Goal: Task Accomplishment & Management: Use online tool/utility

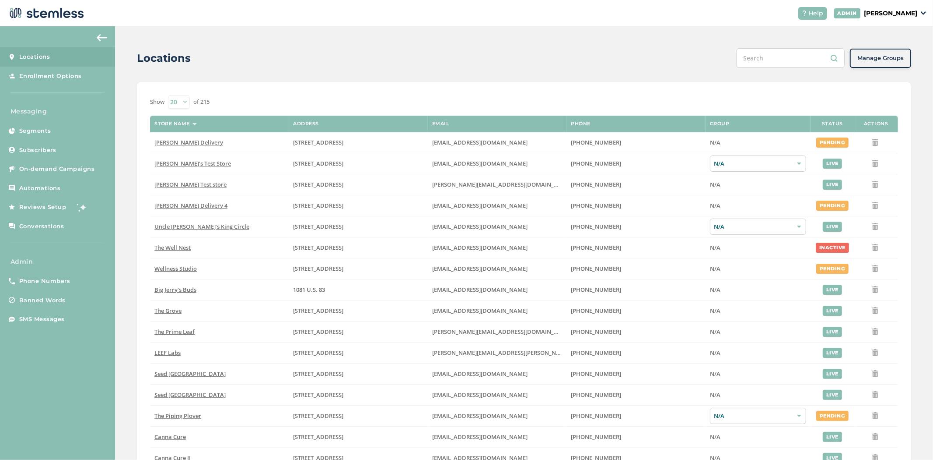
click at [892, 14] on p "[PERSON_NAME]" at bounding box center [890, 13] width 53 height 9
click at [890, 62] on span "Impersonate" at bounding box center [895, 63] width 43 height 9
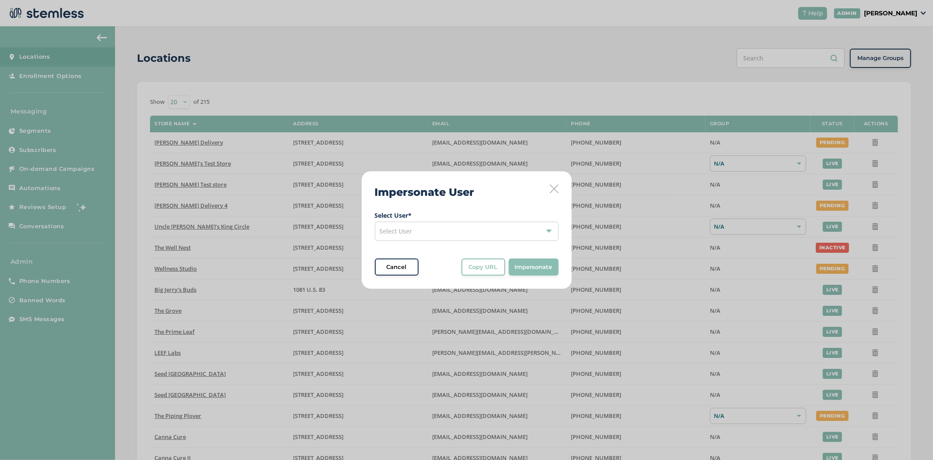
click at [467, 227] on div "Select User" at bounding box center [467, 230] width 184 height 19
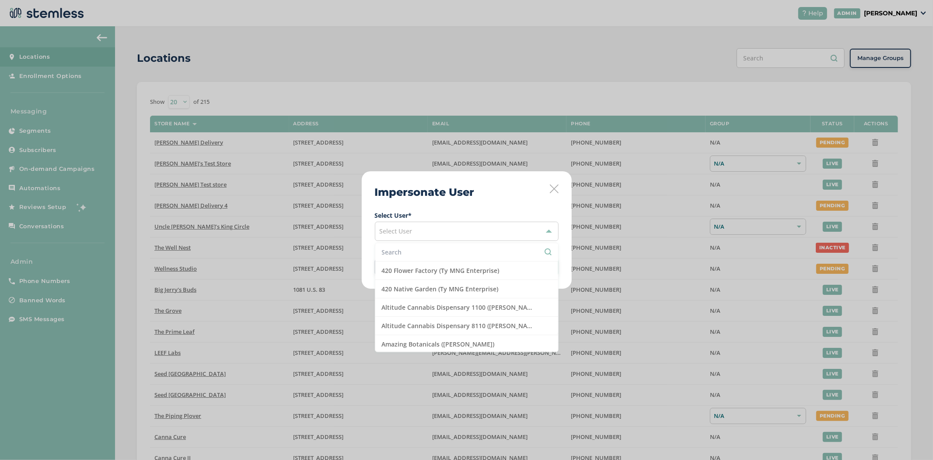
click at [440, 251] on input "text" at bounding box center [467, 251] width 170 height 9
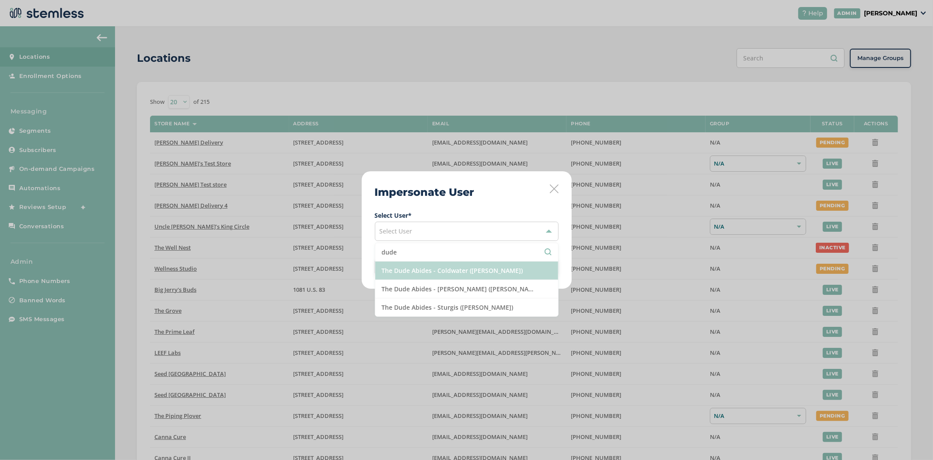
type input "dude"
click at [442, 274] on li "The Dude Abides - Coldwater ([PERSON_NAME])" at bounding box center [466, 270] width 183 height 18
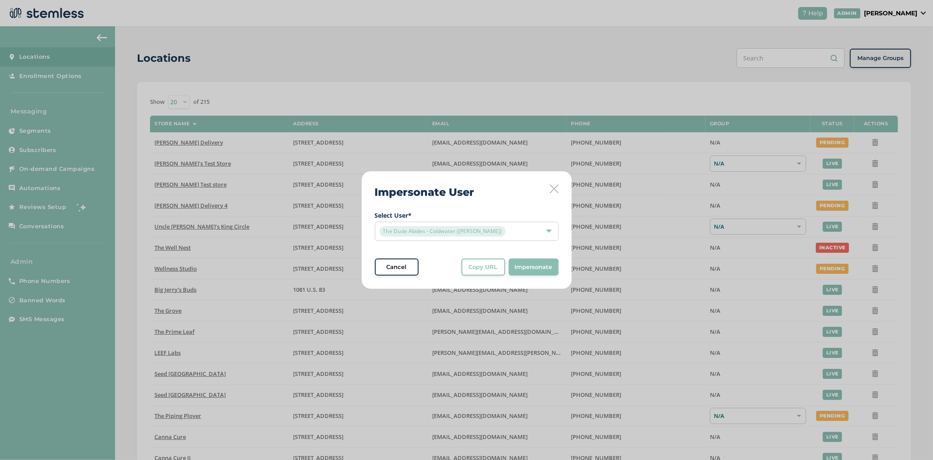
click at [528, 273] on button "Impersonate" at bounding box center [534, 267] width 50 height 18
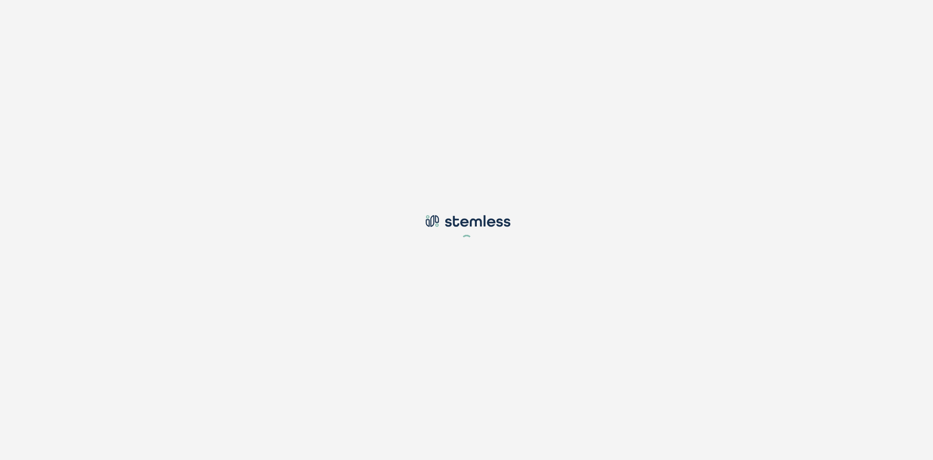
type input "[PERSON_NAME][EMAIL_ADDRESS][DOMAIN_NAME]"
